Goal: Task Accomplishment & Management: Use online tool/utility

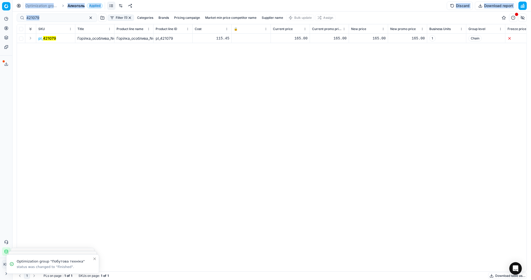
click at [13, 19] on div "Pricing platform Analytics Pricing Product portfolio Templates Export service 7…" at bounding box center [265, 140] width 531 height 280
click at [61, 19] on input "421079" at bounding box center [54, 17] width 57 height 5
drag, startPoint x: 61, startPoint y: 19, endPoint x: 22, endPoint y: 17, distance: 38.1
click at [22, 17] on div "421079" at bounding box center [57, 18] width 81 height 8
paste input "55"
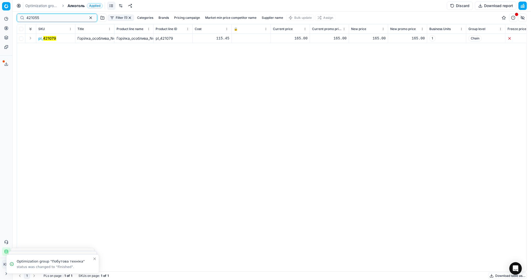
type input "421055"
click at [88, 17] on button "button" at bounding box center [91, 18] width 6 height 6
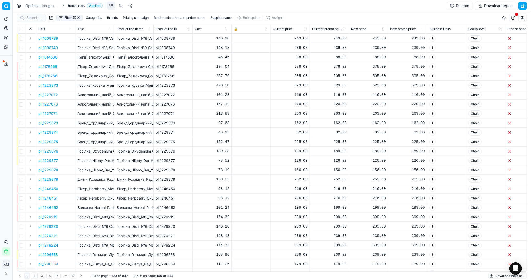
drag, startPoint x: 498, startPoint y: 277, endPoint x: 459, endPoint y: 286, distance: 39.7
click at [459, 279] on html "Pricing platform Analytics Pricing Product portfolio Templates Export service 7…" at bounding box center [265, 140] width 531 height 280
click at [495, 274] on button "Download table as..." at bounding box center [508, 275] width 39 height 6
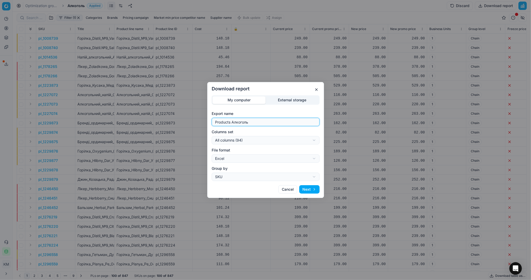
drag, startPoint x: 255, startPoint y: 119, endPoint x: 181, endPoint y: 118, distance: 74.4
click at [180, 118] on div "Download report My computer External storage Export name Products Алкоголь Colu…" at bounding box center [265, 140] width 531 height 280
type input "Компетера [DATE]"
click at [314, 189] on button "Next" at bounding box center [309, 189] width 20 height 8
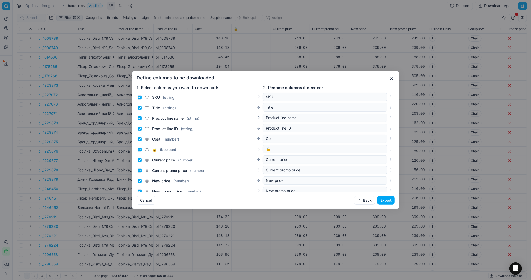
click at [383, 204] on button "Export" at bounding box center [385, 200] width 17 height 8
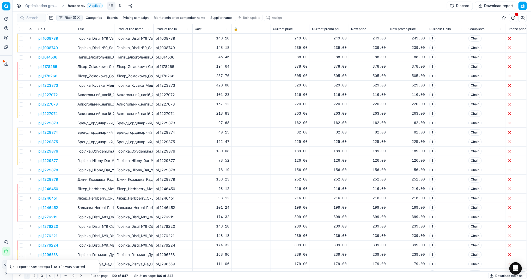
click at [3, 65] on button "Export service" at bounding box center [6, 64] width 8 height 8
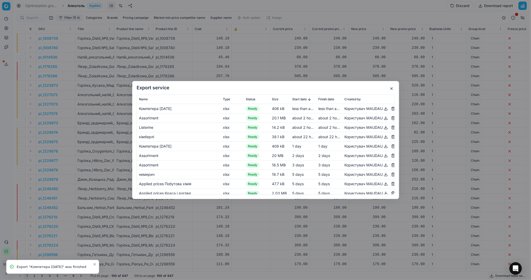
click at [383, 107] on button "button" at bounding box center [386, 108] width 6 height 6
drag, startPoint x: 129, startPoint y: 26, endPoint x: 124, endPoint y: 22, distance: 5.6
click at [129, 26] on div "Export service Name Type Status Size Start date Finish date Created by [PERSON_…" at bounding box center [265, 140] width 531 height 280
